Goal: Information Seeking & Learning: Learn about a topic

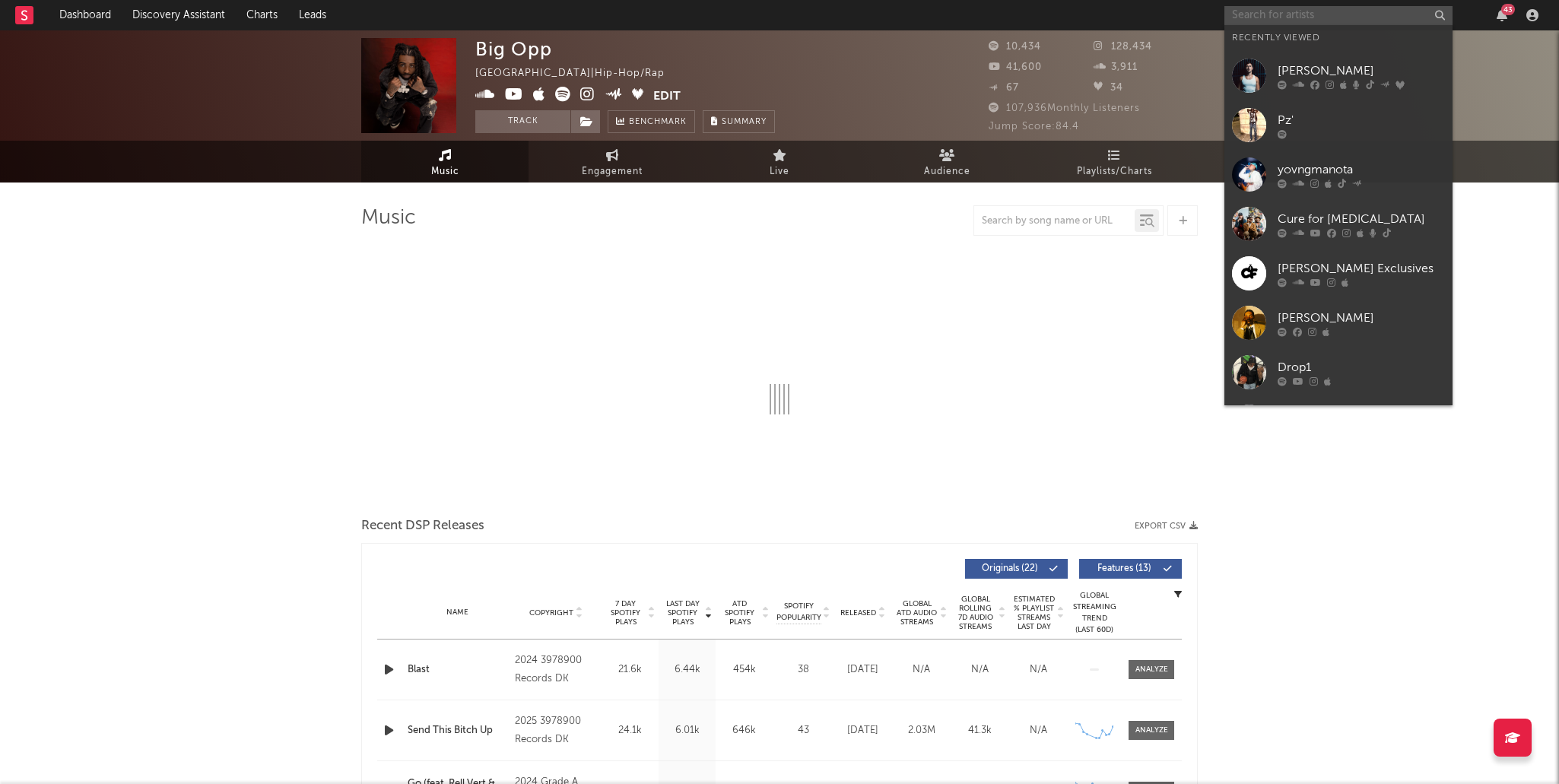
click at [1284, 11] on input "text" at bounding box center [1338, 15] width 229 height 19
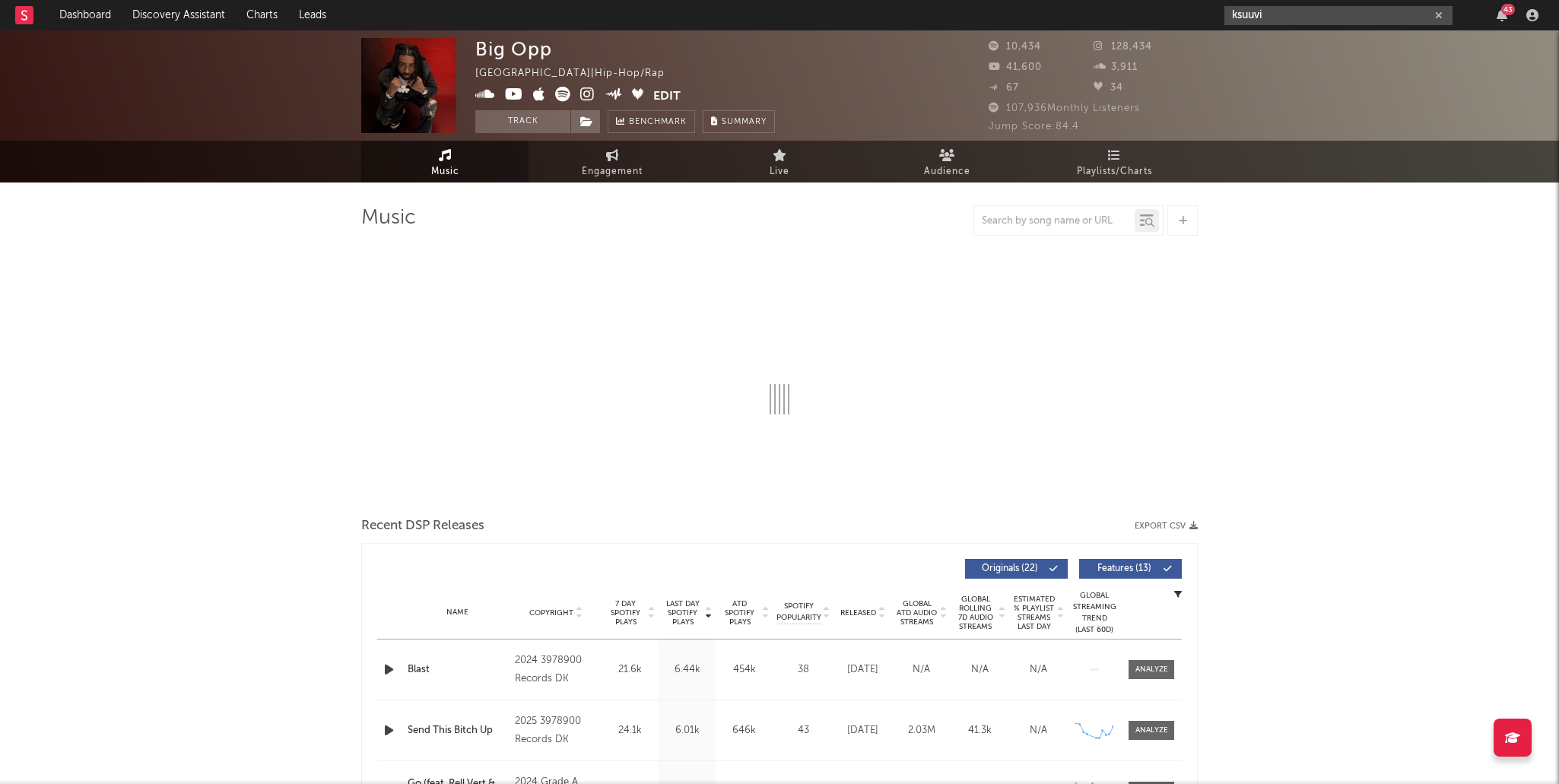
click at [1311, 14] on input "ksuuvi" at bounding box center [1338, 15] width 229 height 19
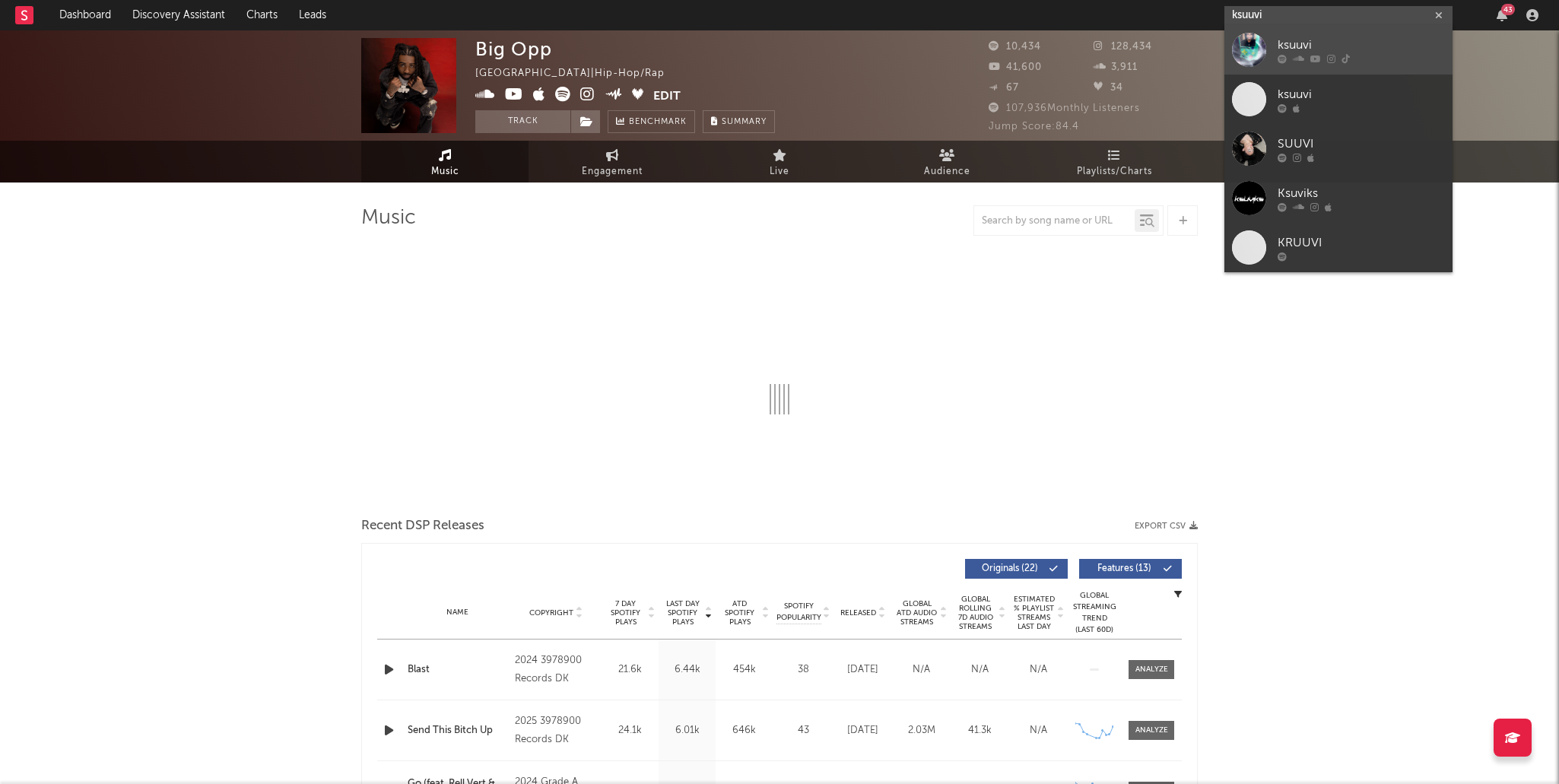
type input "ksuuvi"
click at [1319, 34] on link "ksuuvi" at bounding box center [1338, 49] width 229 height 49
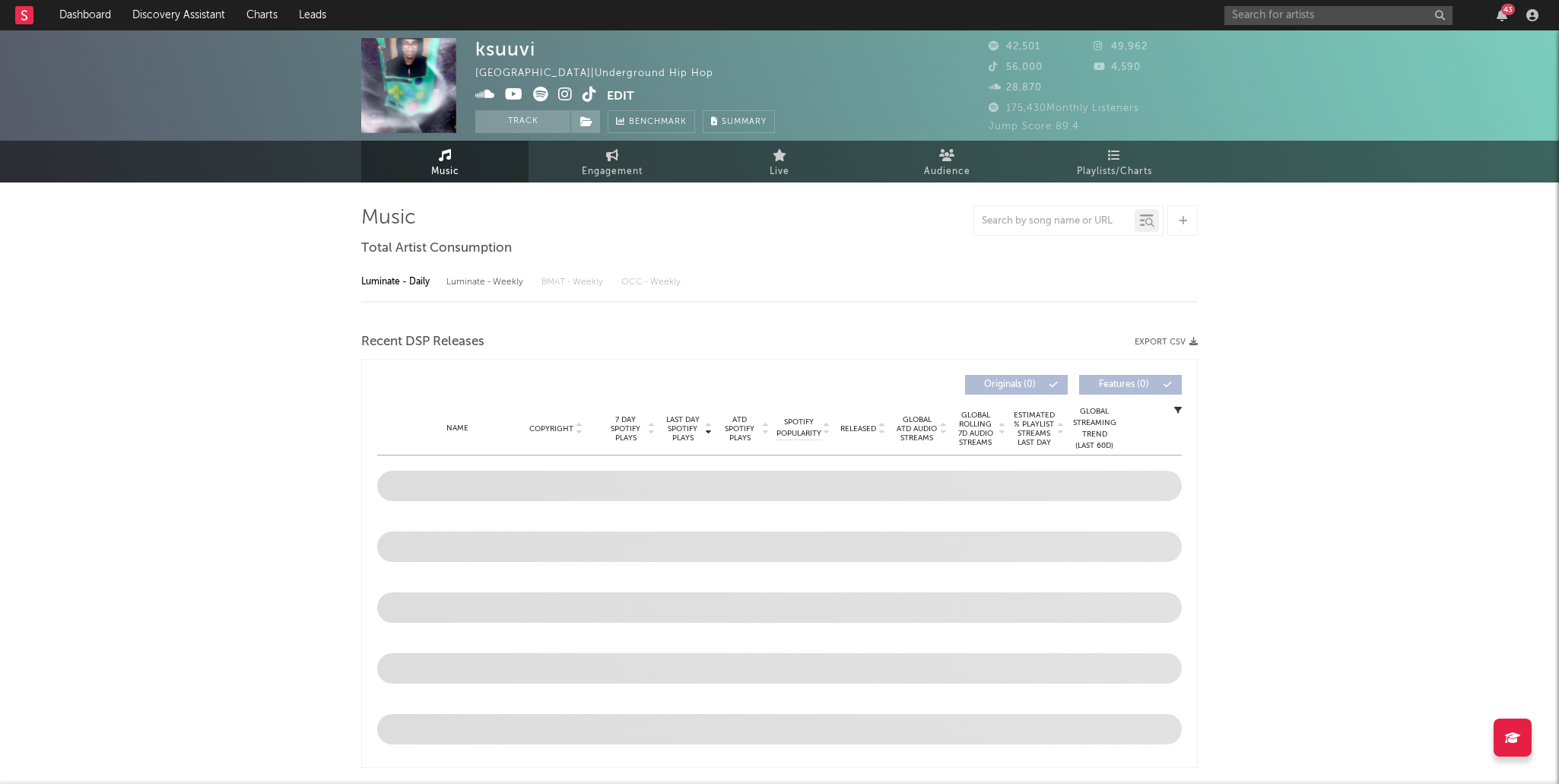
select select "6m"
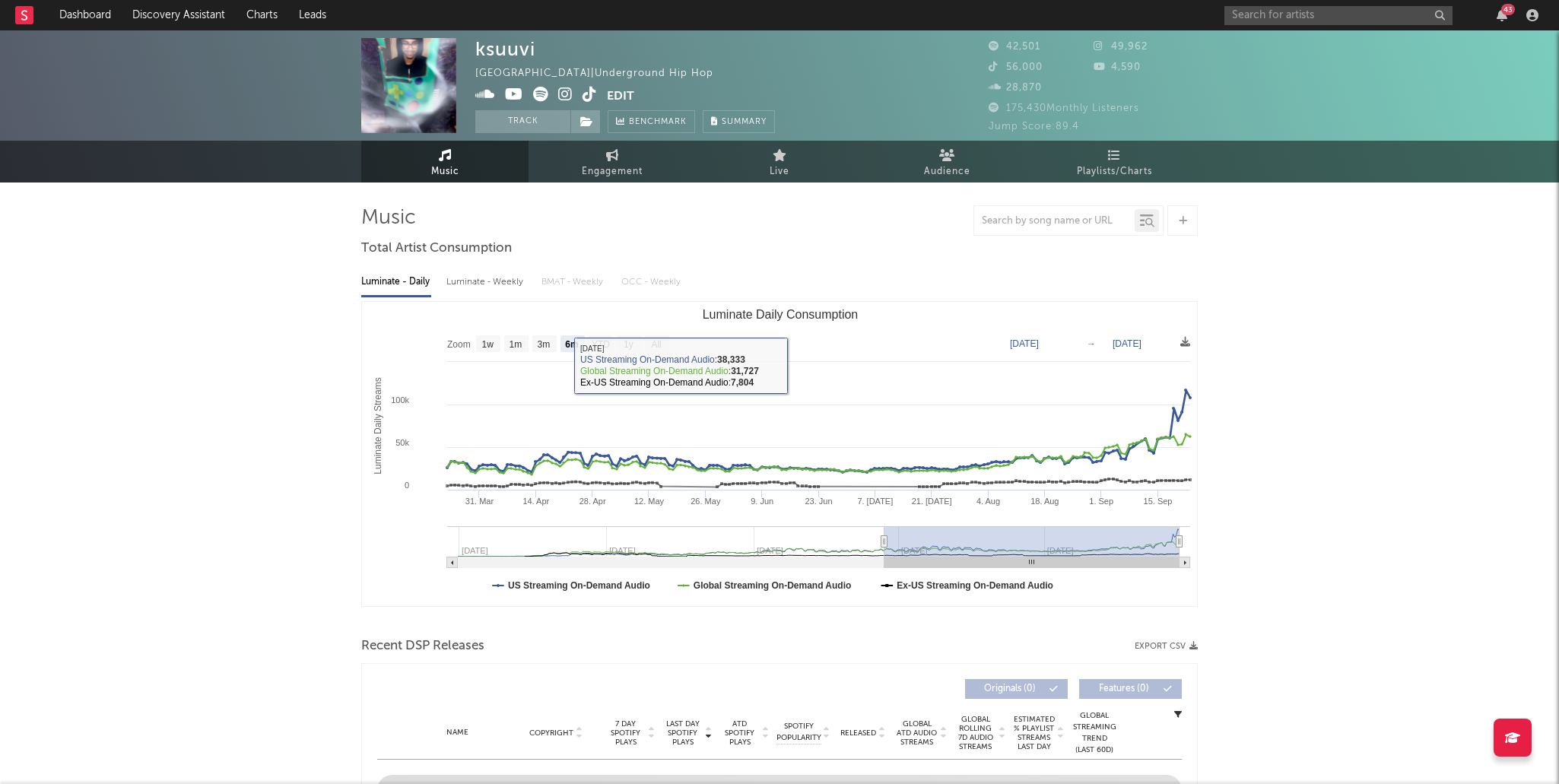
click at [493, 289] on div "Luminate - Weekly" at bounding box center [486, 282] width 80 height 26
select select "6m"
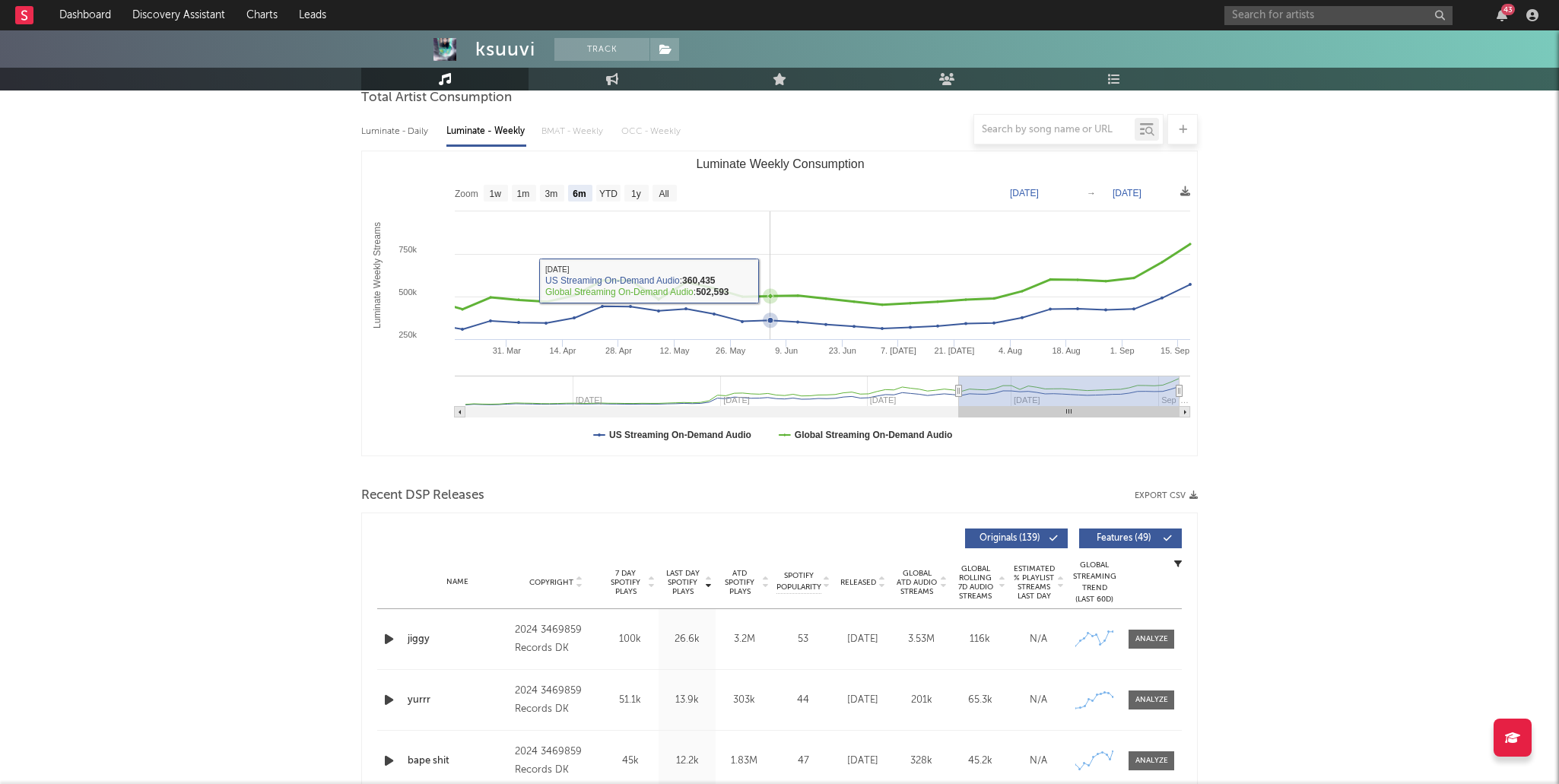
scroll to position [201, 0]
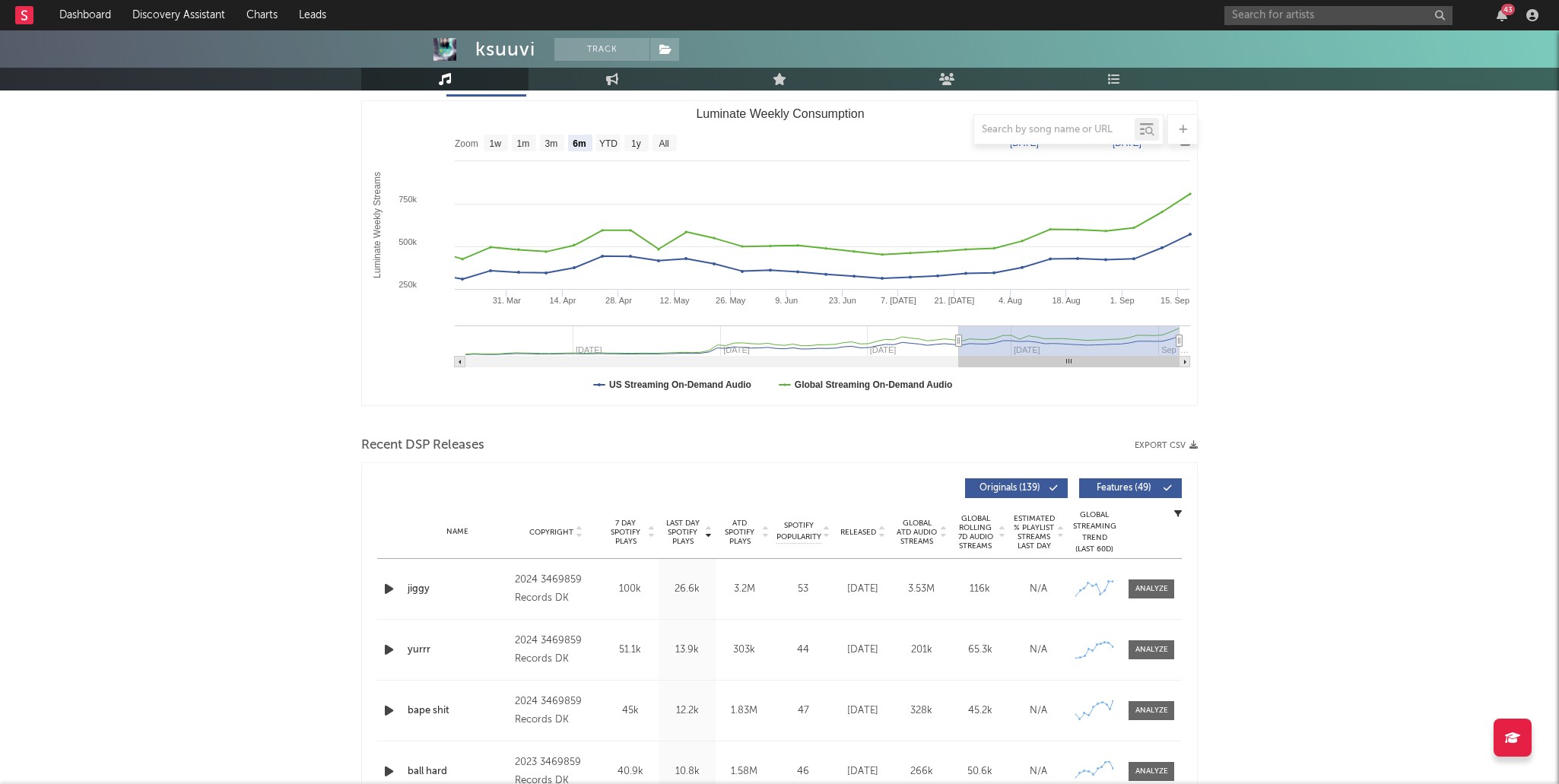
click at [877, 535] on icon at bounding box center [881, 535] width 8 height 6
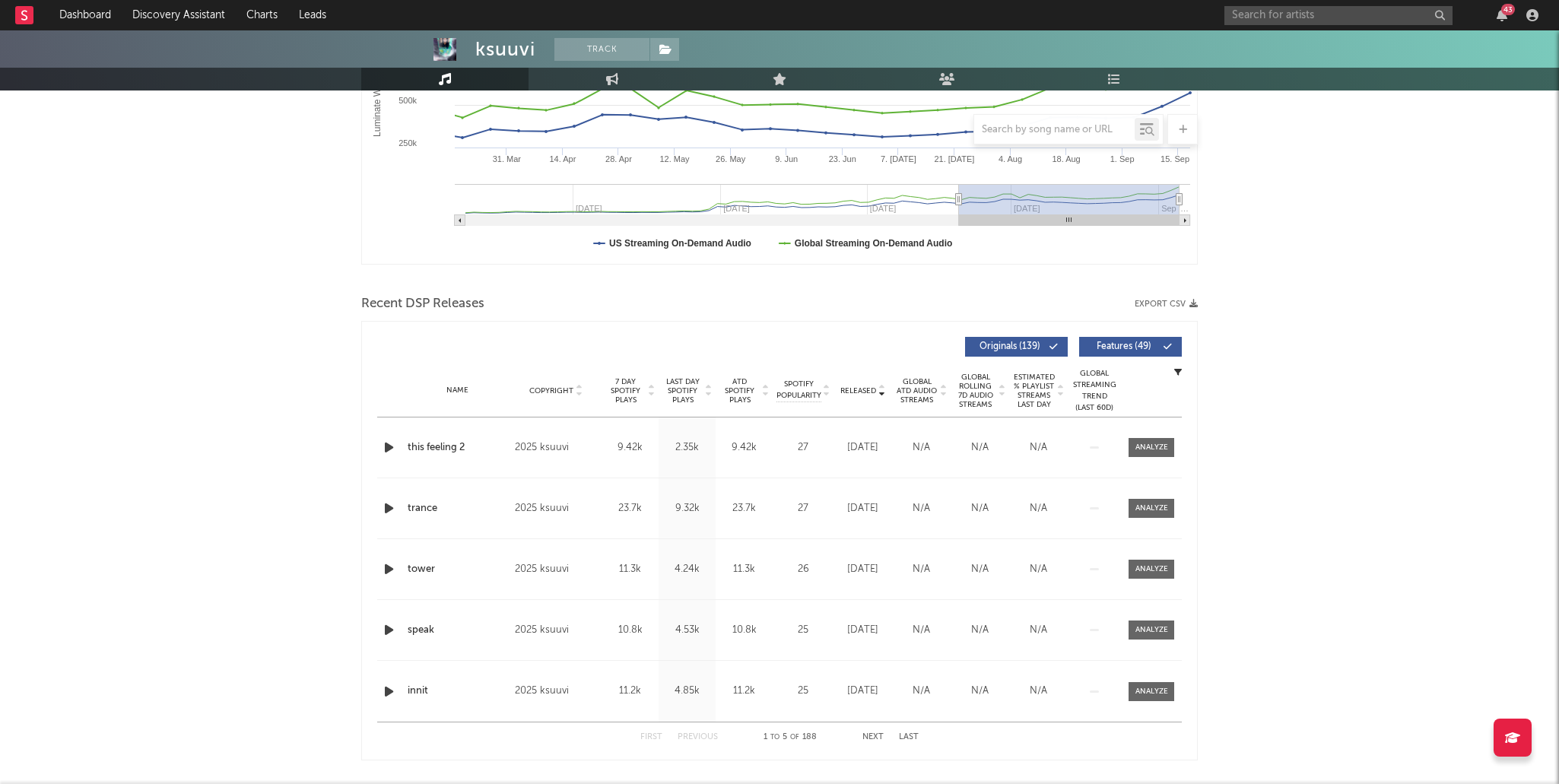
scroll to position [354, 0]
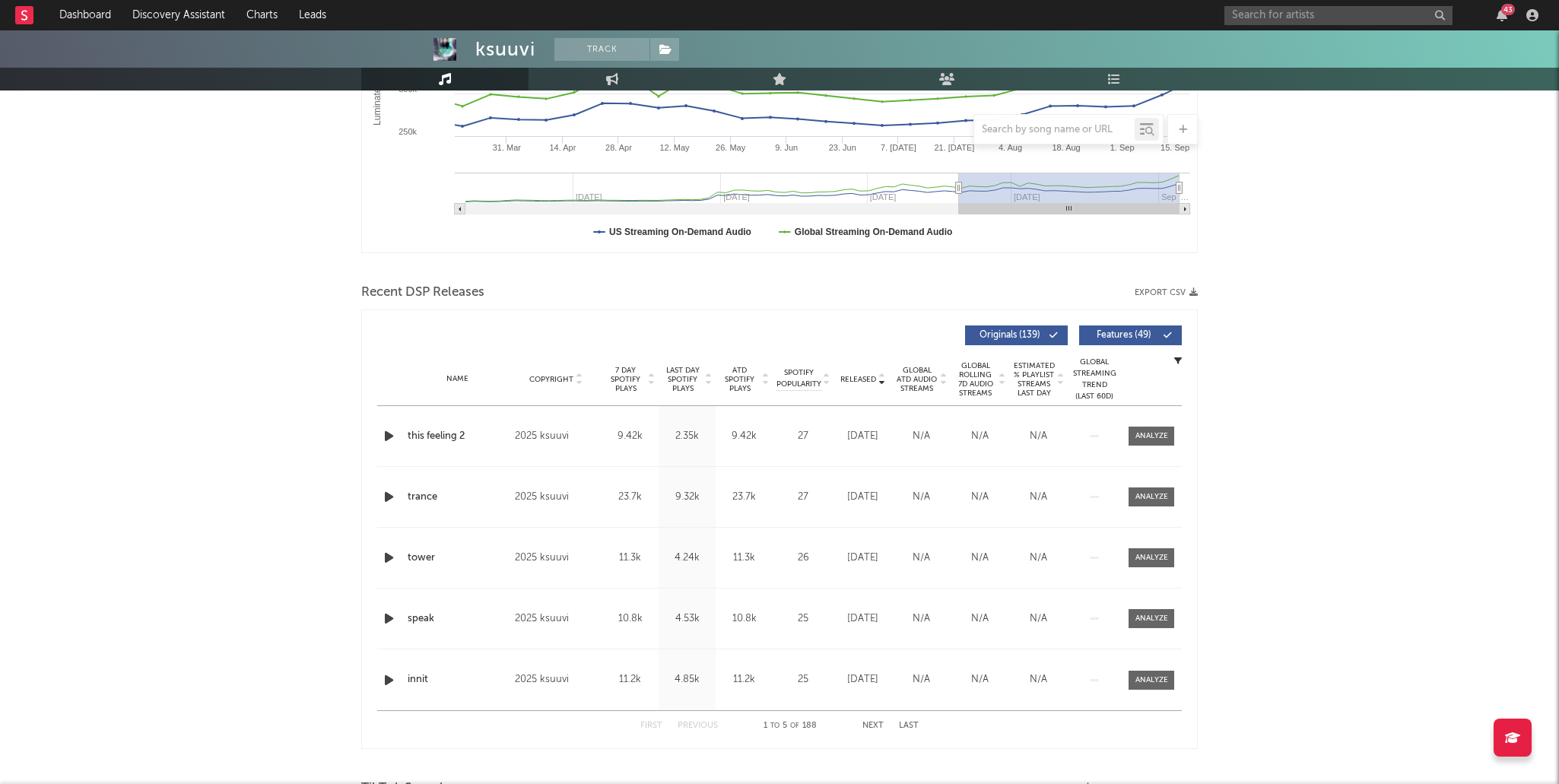
click at [877, 722] on button "Next" at bounding box center [872, 725] width 21 height 9
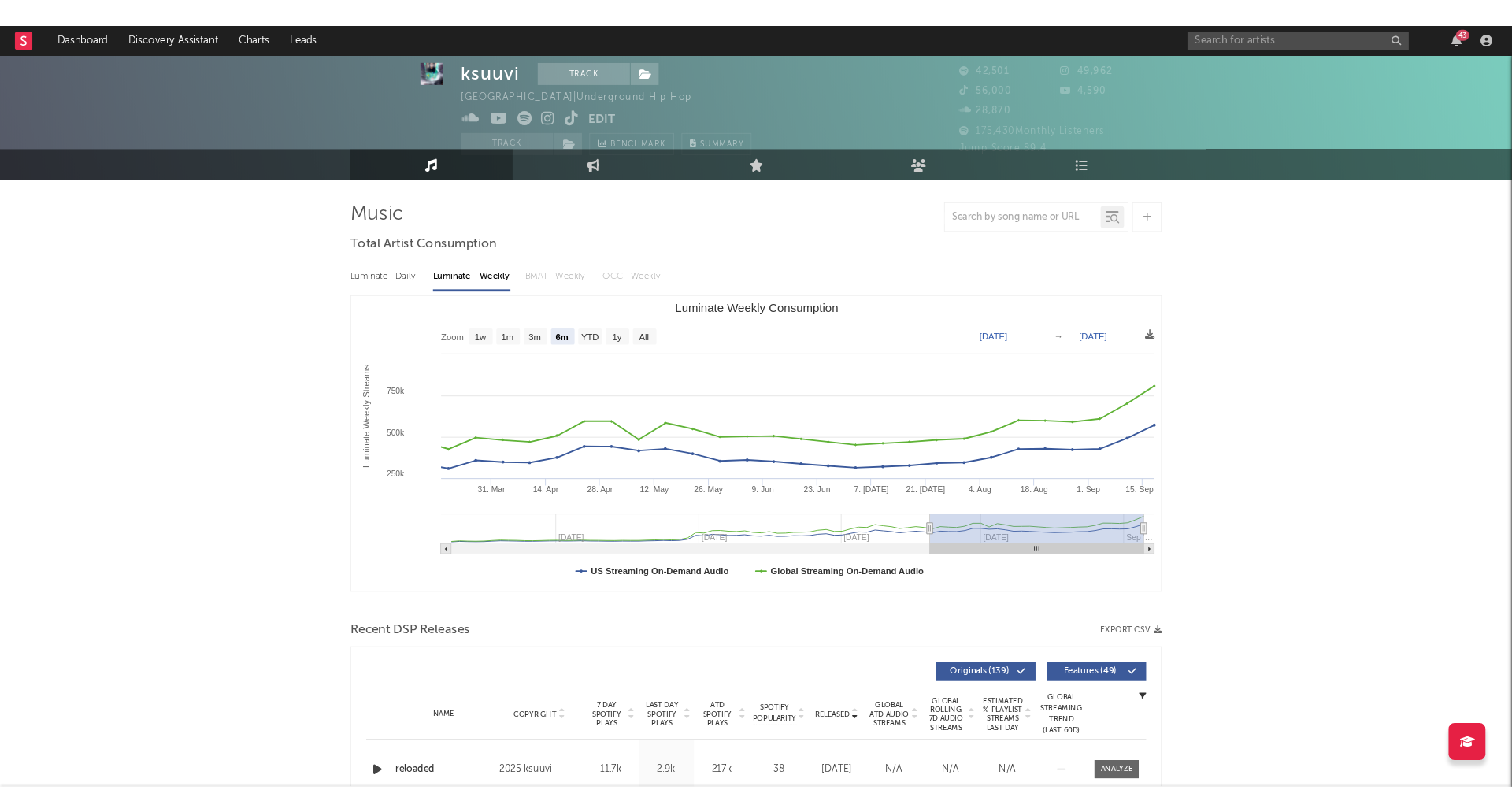
scroll to position [0, 0]
